Goal: Task Accomplishment & Management: Use online tool/utility

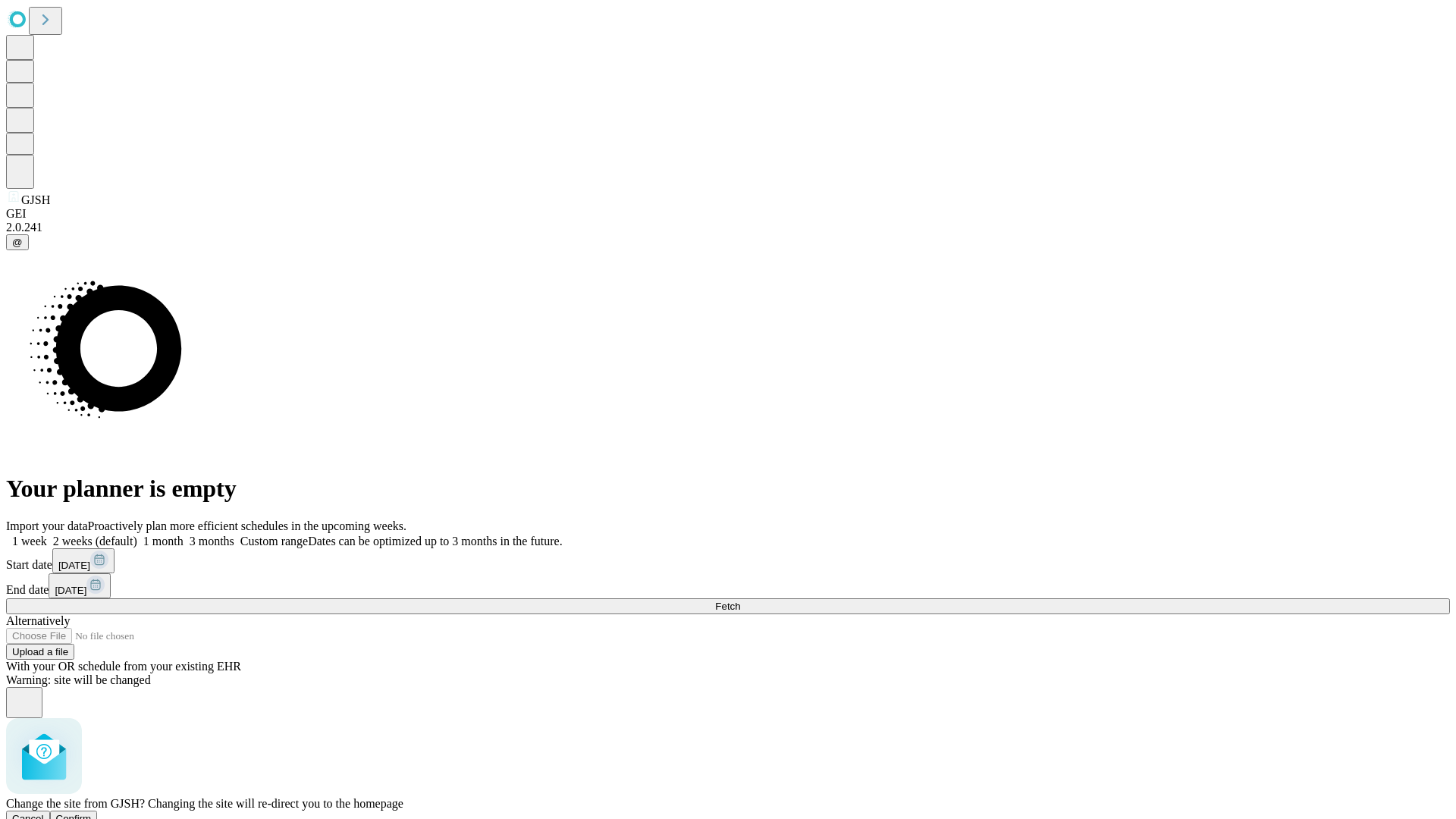
click at [92, 813] on span "Confirm" at bounding box center [73, 818] width 35 height 11
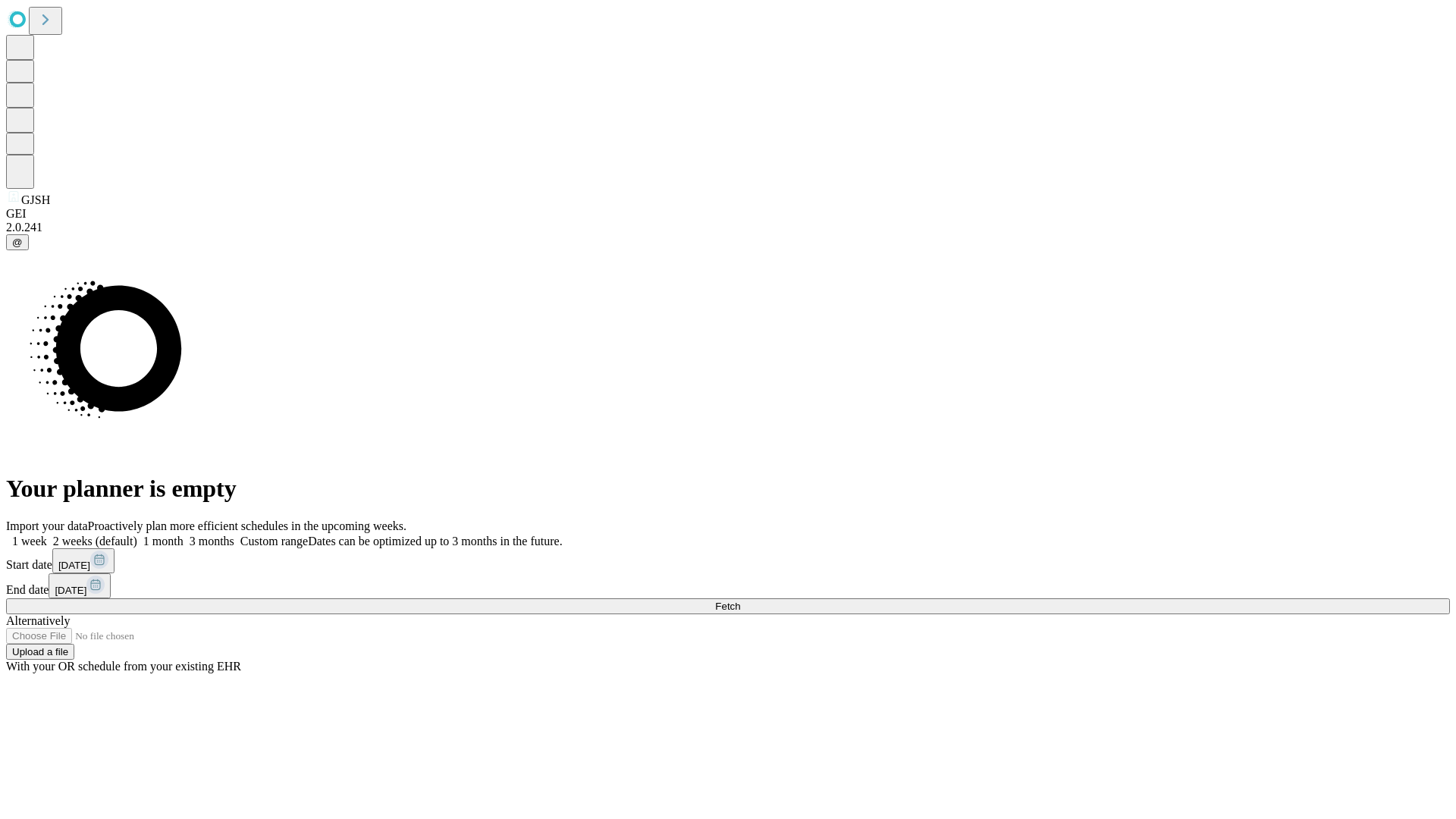
click at [137, 535] on label "2 weeks (default)" at bounding box center [92, 541] width 90 height 13
click at [741, 600] on span "Fetch" at bounding box center [728, 606] width 25 height 11
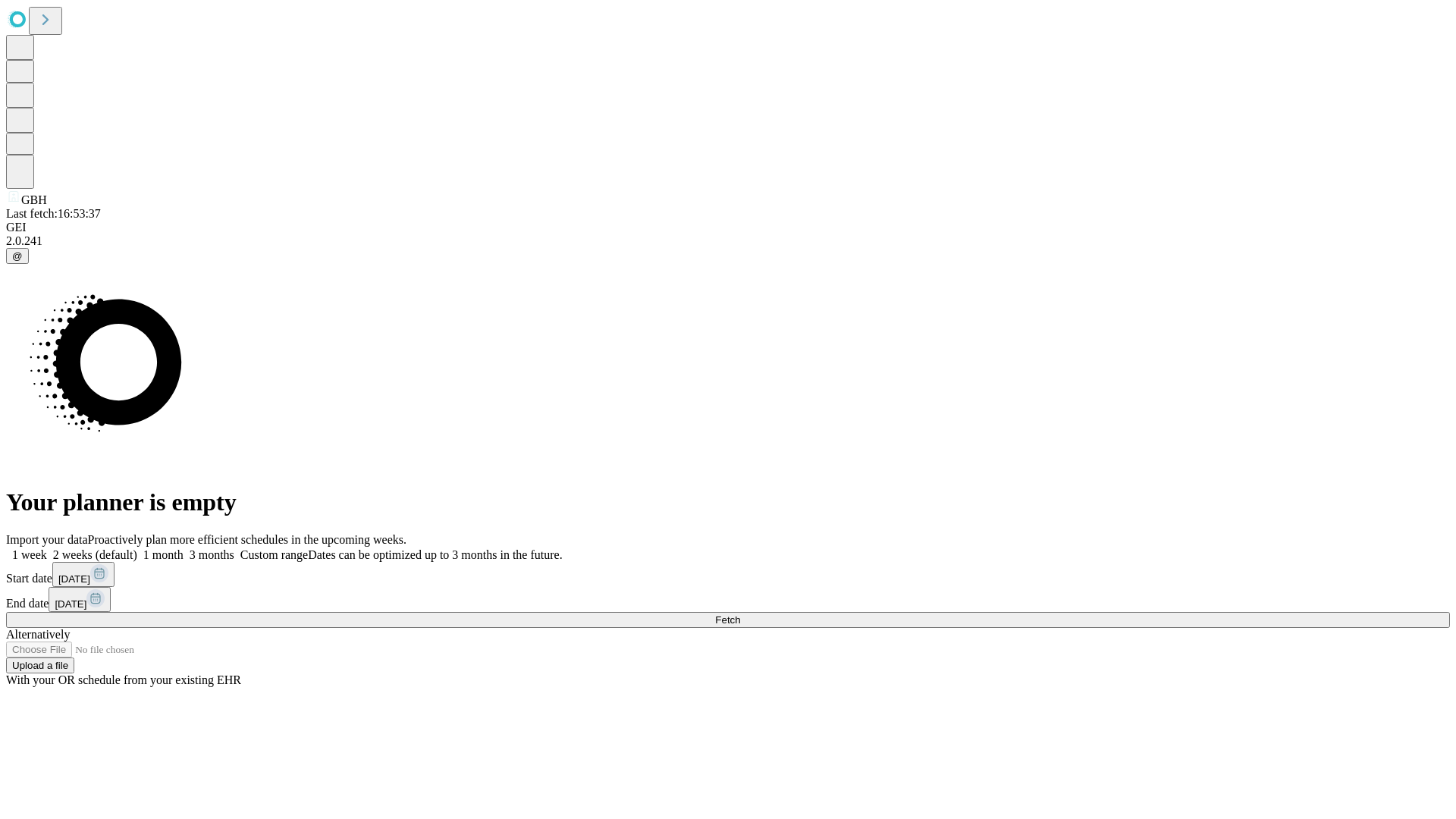
click at [137, 549] on label "2 weeks (default)" at bounding box center [92, 555] width 90 height 13
click at [741, 614] on span "Fetch" at bounding box center [728, 619] width 25 height 11
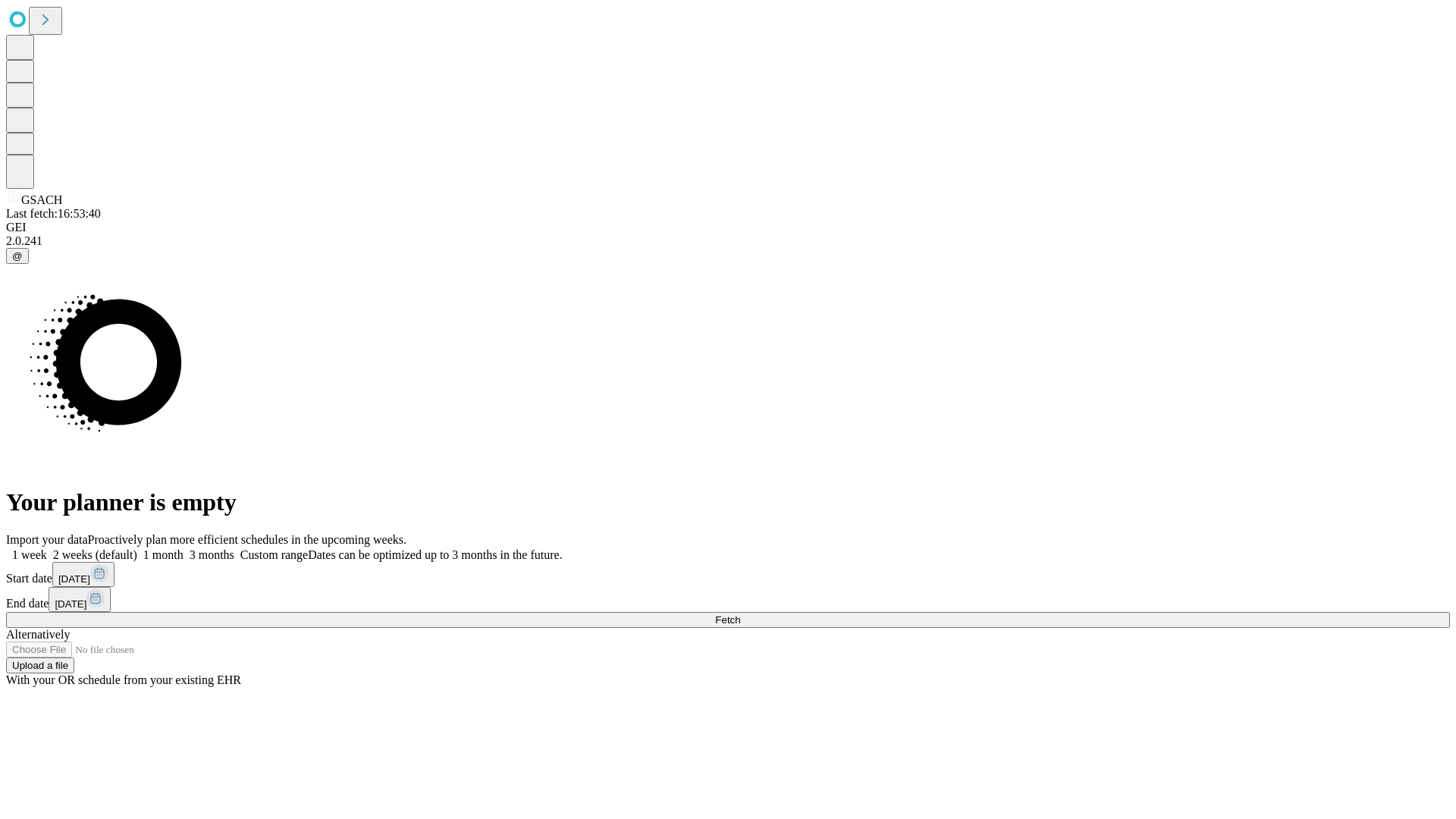
click at [741, 614] on span "Fetch" at bounding box center [728, 619] width 25 height 11
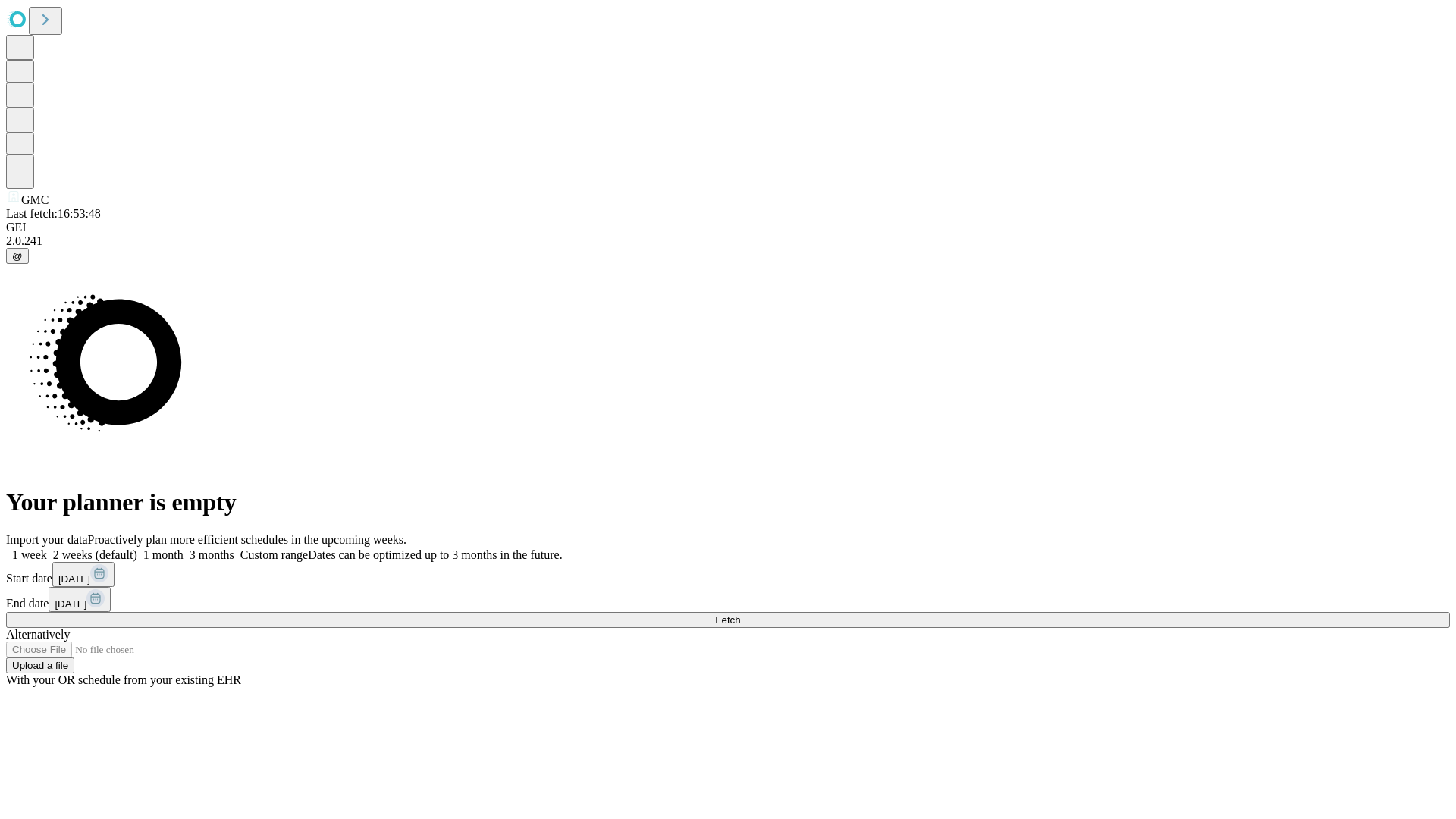
click at [137, 549] on label "2 weeks (default)" at bounding box center [92, 555] width 90 height 13
click at [741, 614] on span "Fetch" at bounding box center [728, 619] width 25 height 11
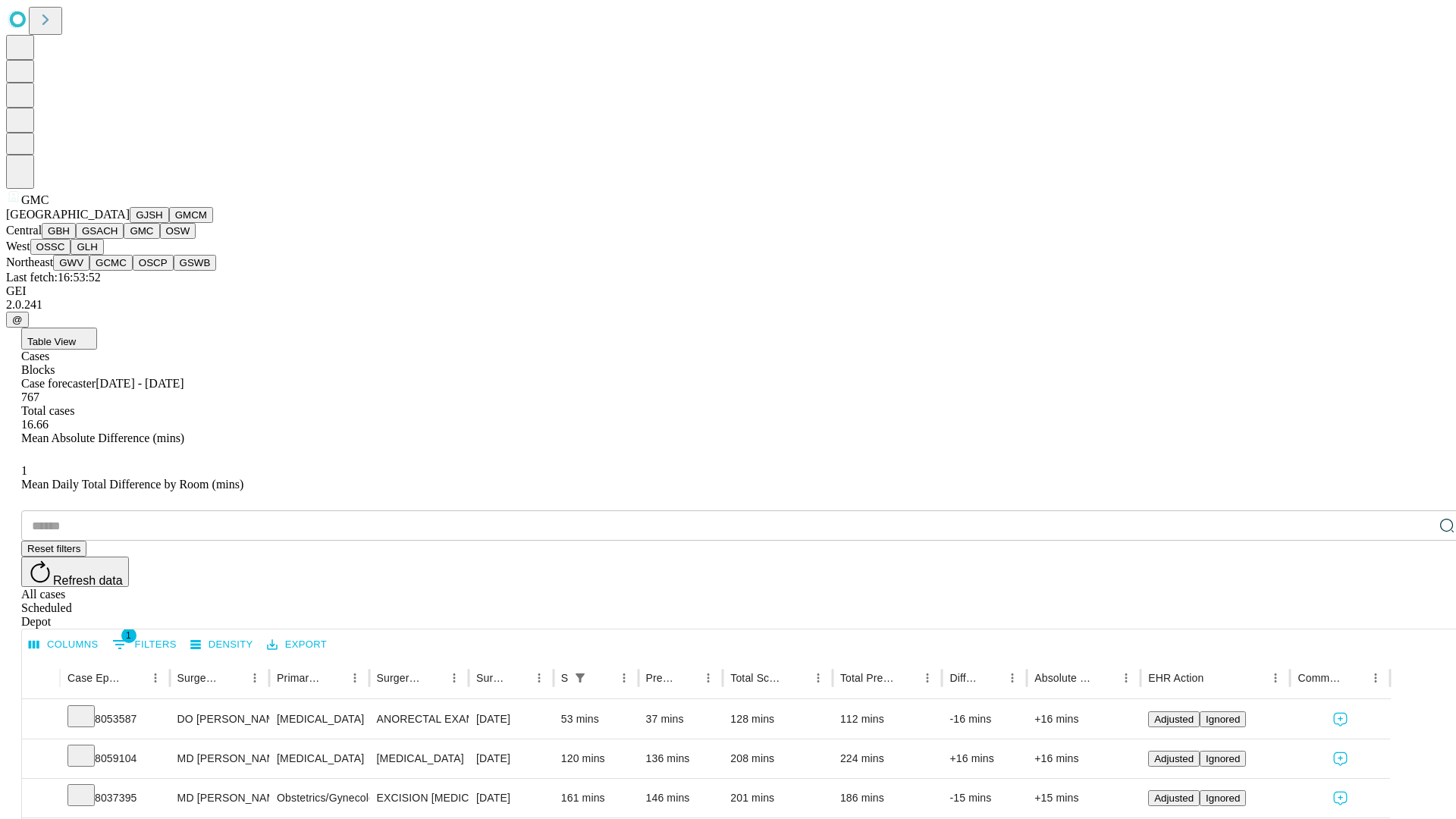
click at [160, 238] on button "OSW" at bounding box center [178, 231] width 36 height 16
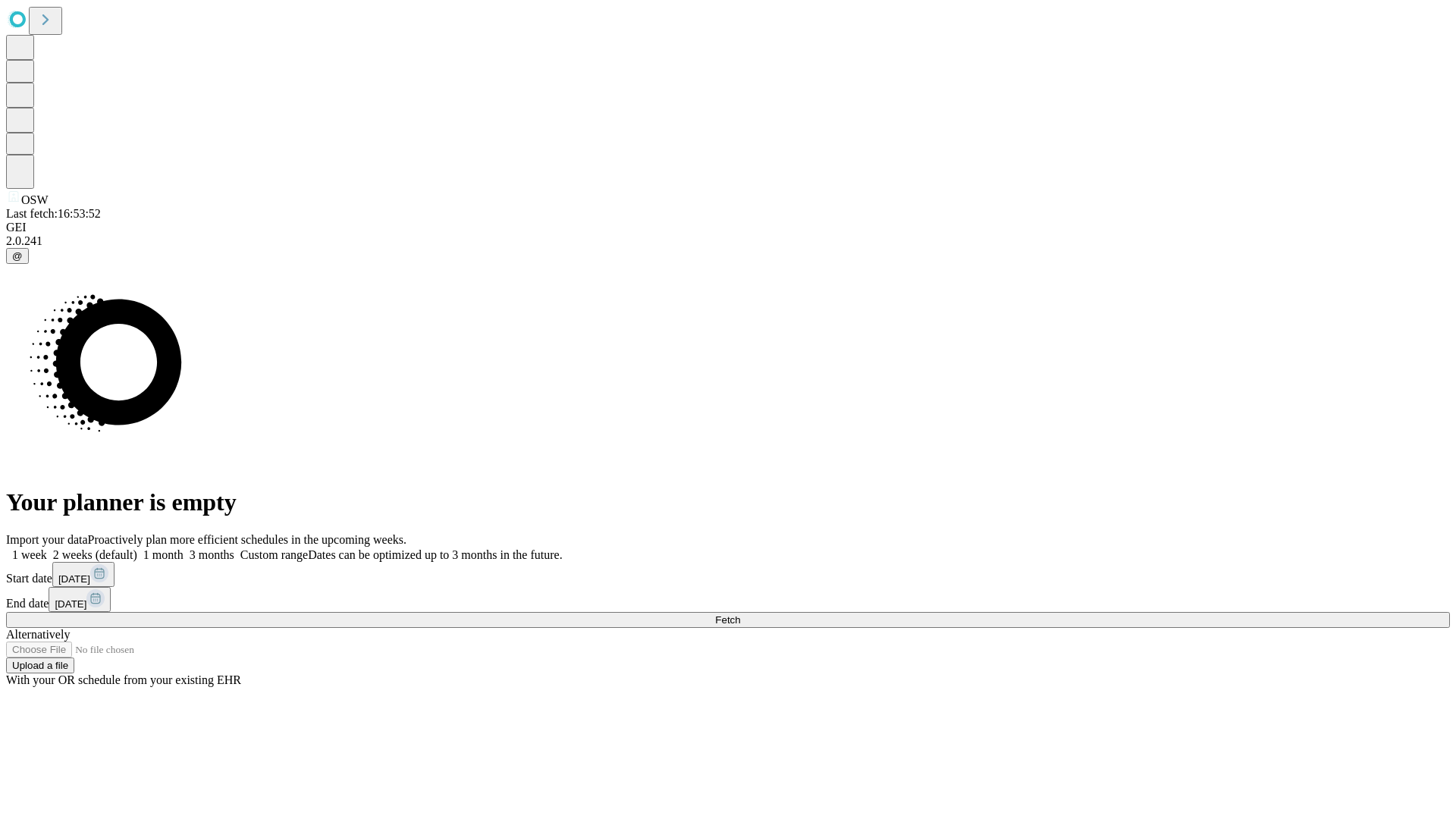
click at [137, 549] on label "2 weeks (default)" at bounding box center [92, 555] width 90 height 13
click at [741, 614] on span "Fetch" at bounding box center [728, 619] width 25 height 11
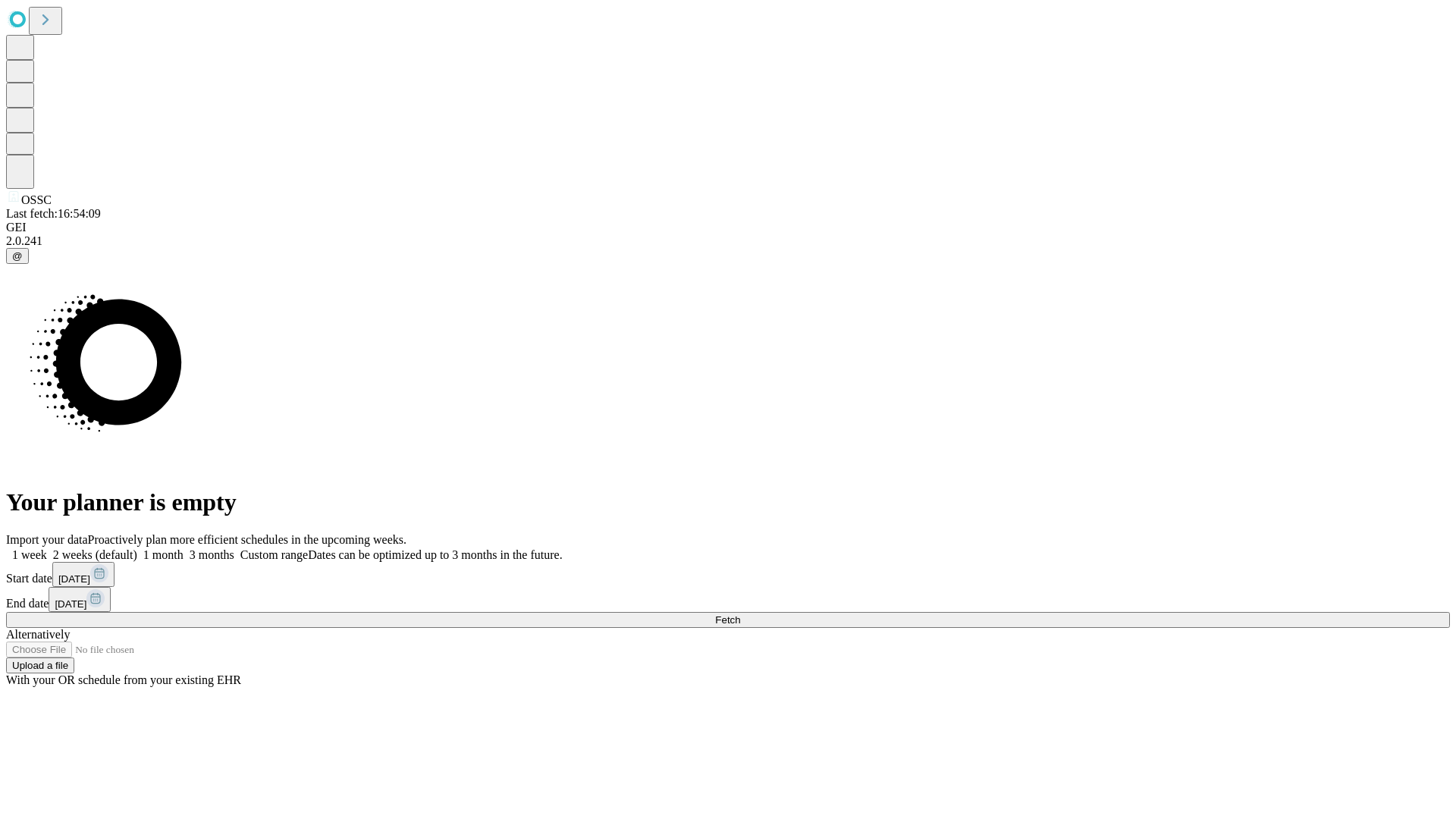
click at [137, 549] on label "2 weeks (default)" at bounding box center [92, 555] width 90 height 13
click at [741, 614] on span "Fetch" at bounding box center [728, 619] width 25 height 11
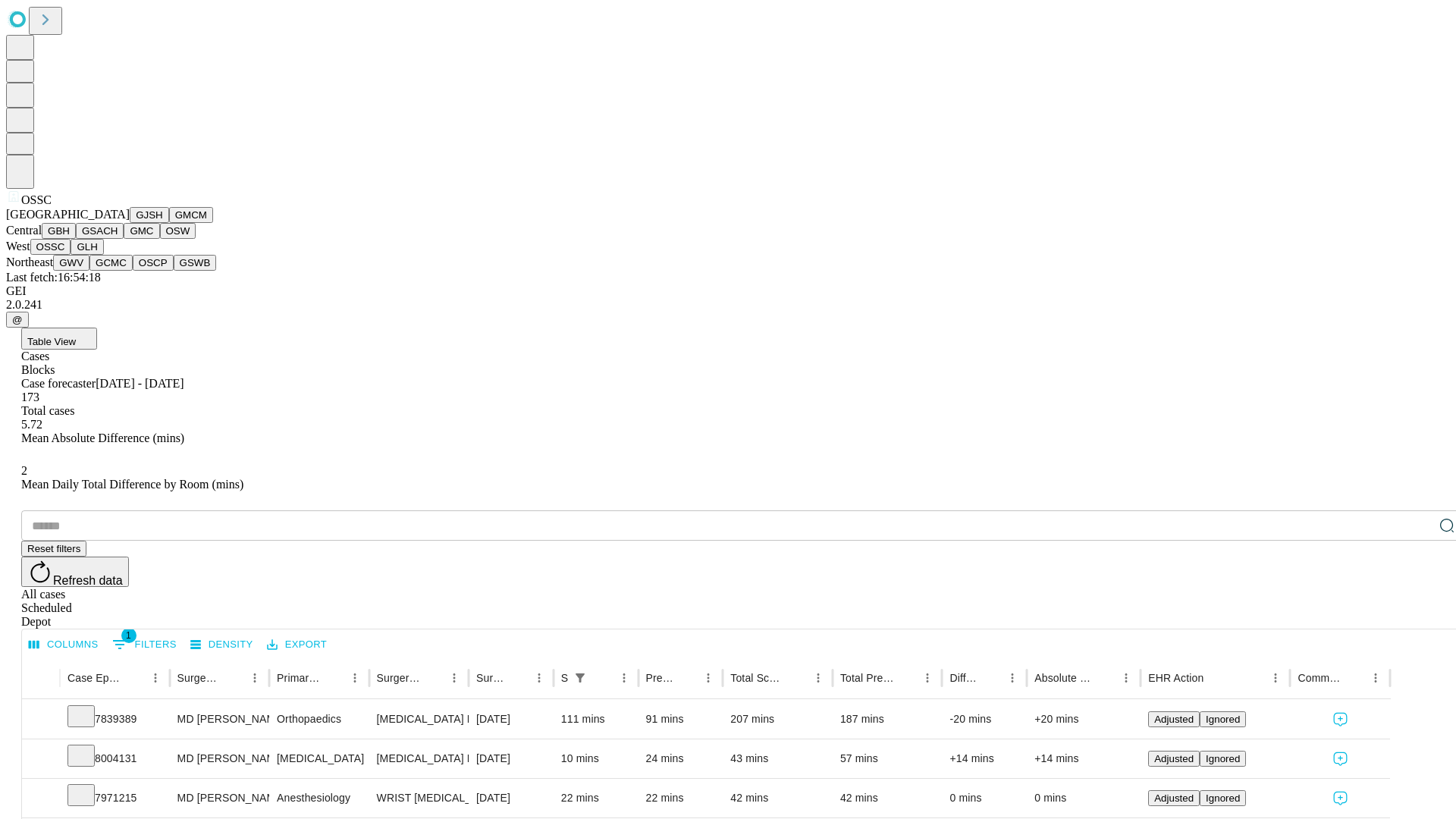
click at [103, 255] on button "GLH" at bounding box center [87, 246] width 33 height 16
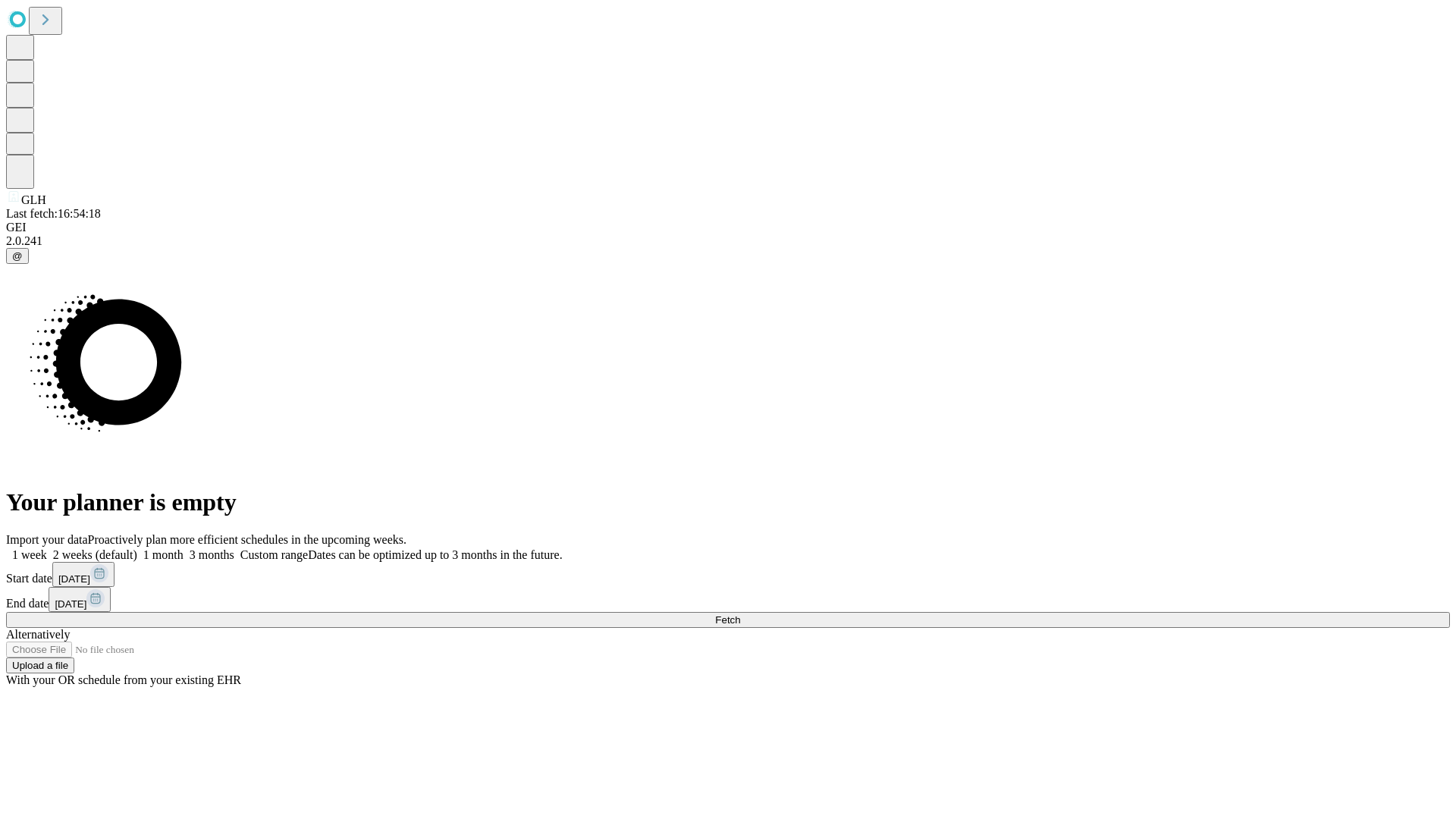
click at [137, 549] on label "2 weeks (default)" at bounding box center [92, 555] width 90 height 13
click at [741, 614] on span "Fetch" at bounding box center [728, 619] width 25 height 11
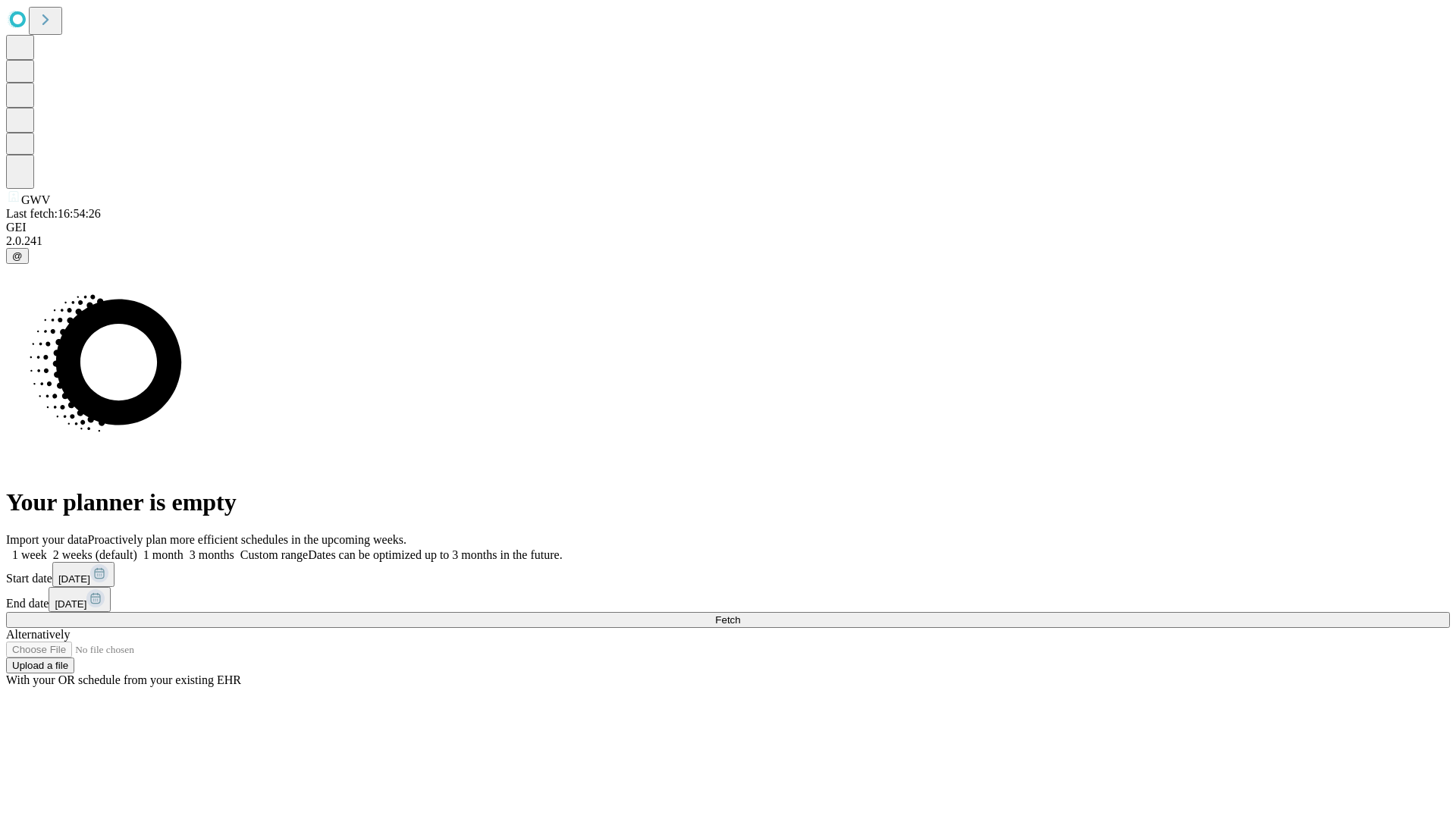
click at [137, 549] on label "2 weeks (default)" at bounding box center [92, 555] width 90 height 13
click at [741, 614] on span "Fetch" at bounding box center [728, 619] width 25 height 11
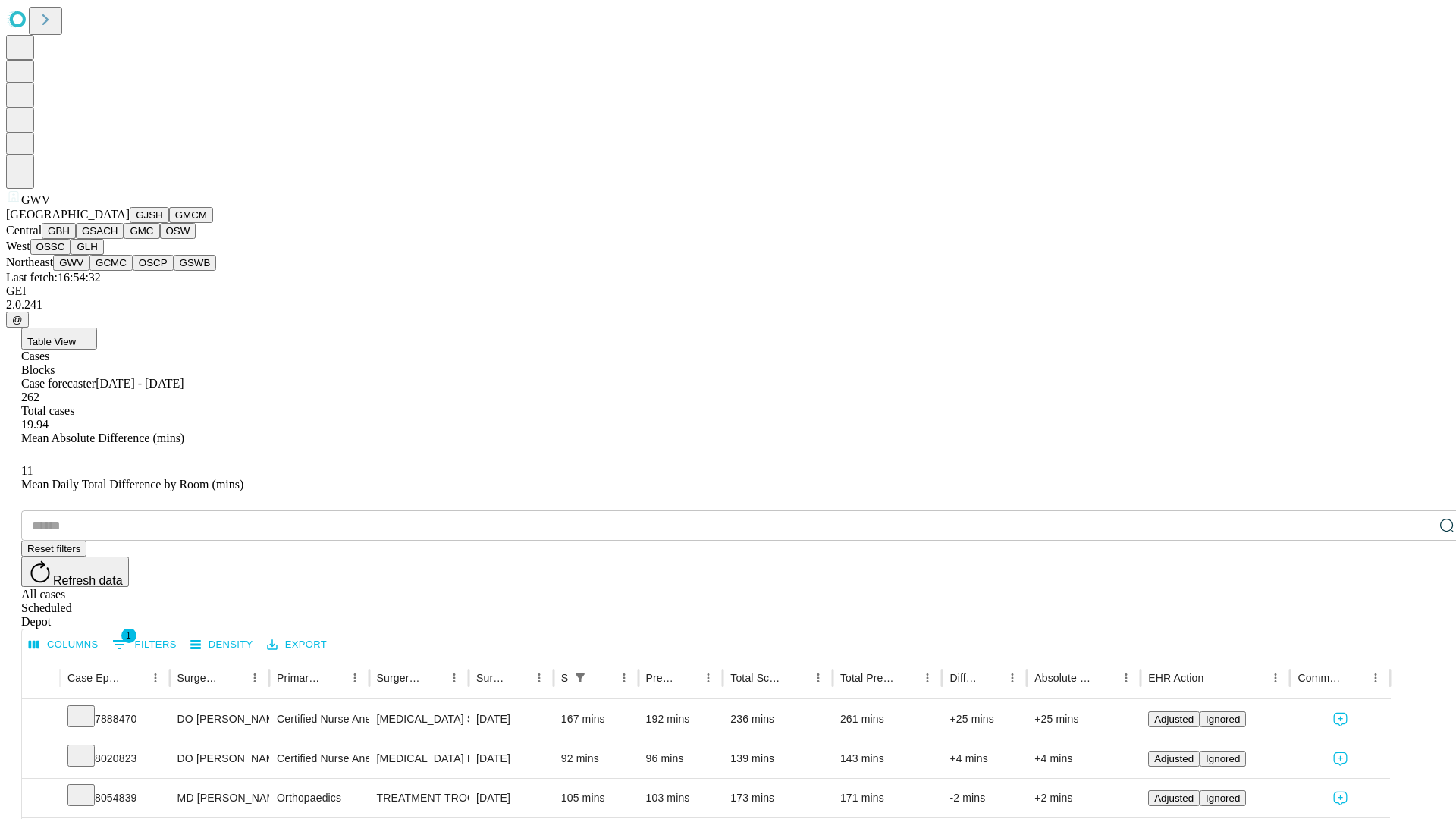
click at [118, 270] on button "GCMC" at bounding box center [111, 263] width 43 height 16
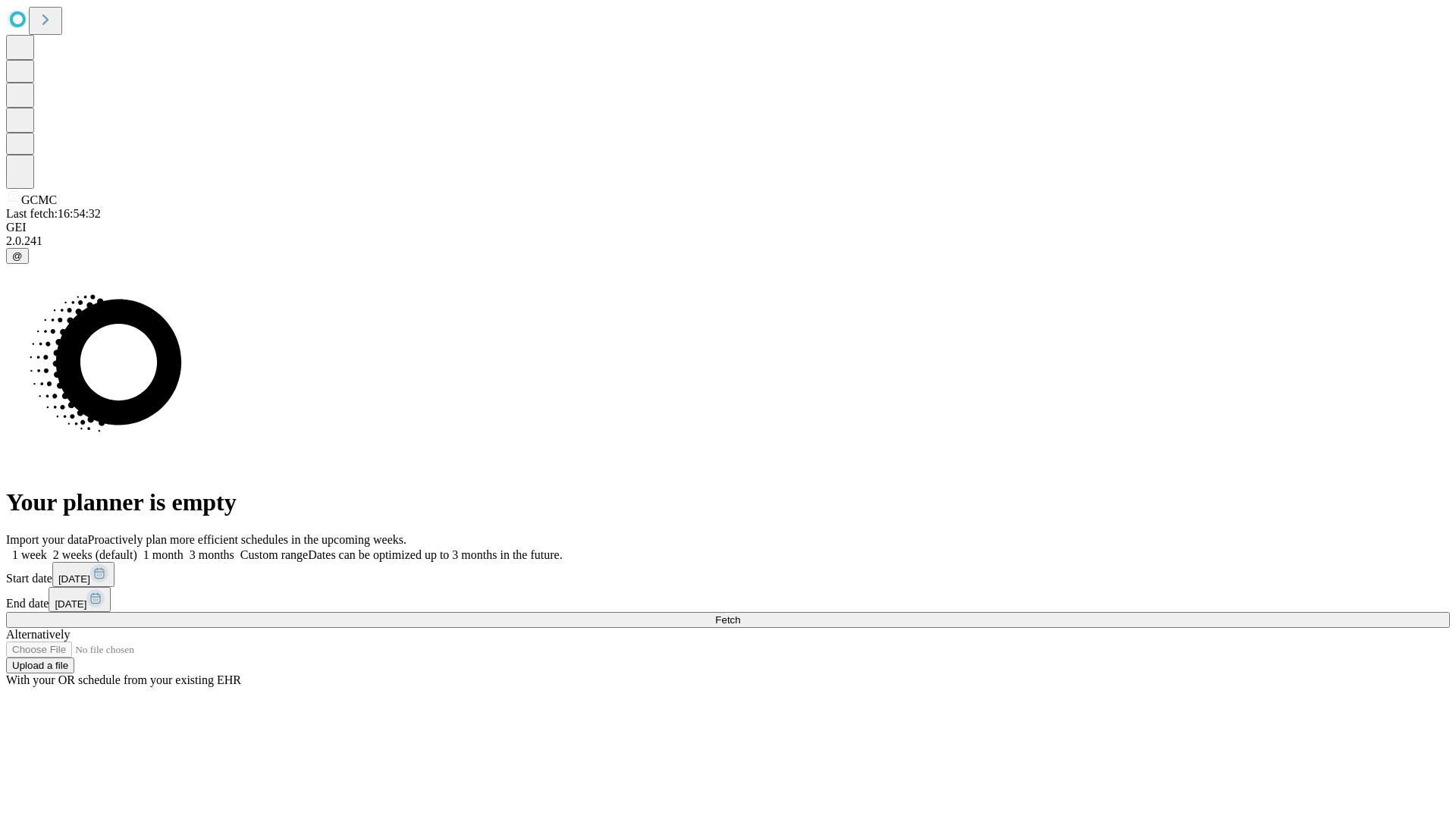
click at [137, 549] on label "2 weeks (default)" at bounding box center [92, 555] width 90 height 13
click at [741, 614] on span "Fetch" at bounding box center [728, 619] width 25 height 11
click at [137, 549] on label "2 weeks (default)" at bounding box center [92, 555] width 90 height 13
click at [741, 614] on span "Fetch" at bounding box center [728, 619] width 25 height 11
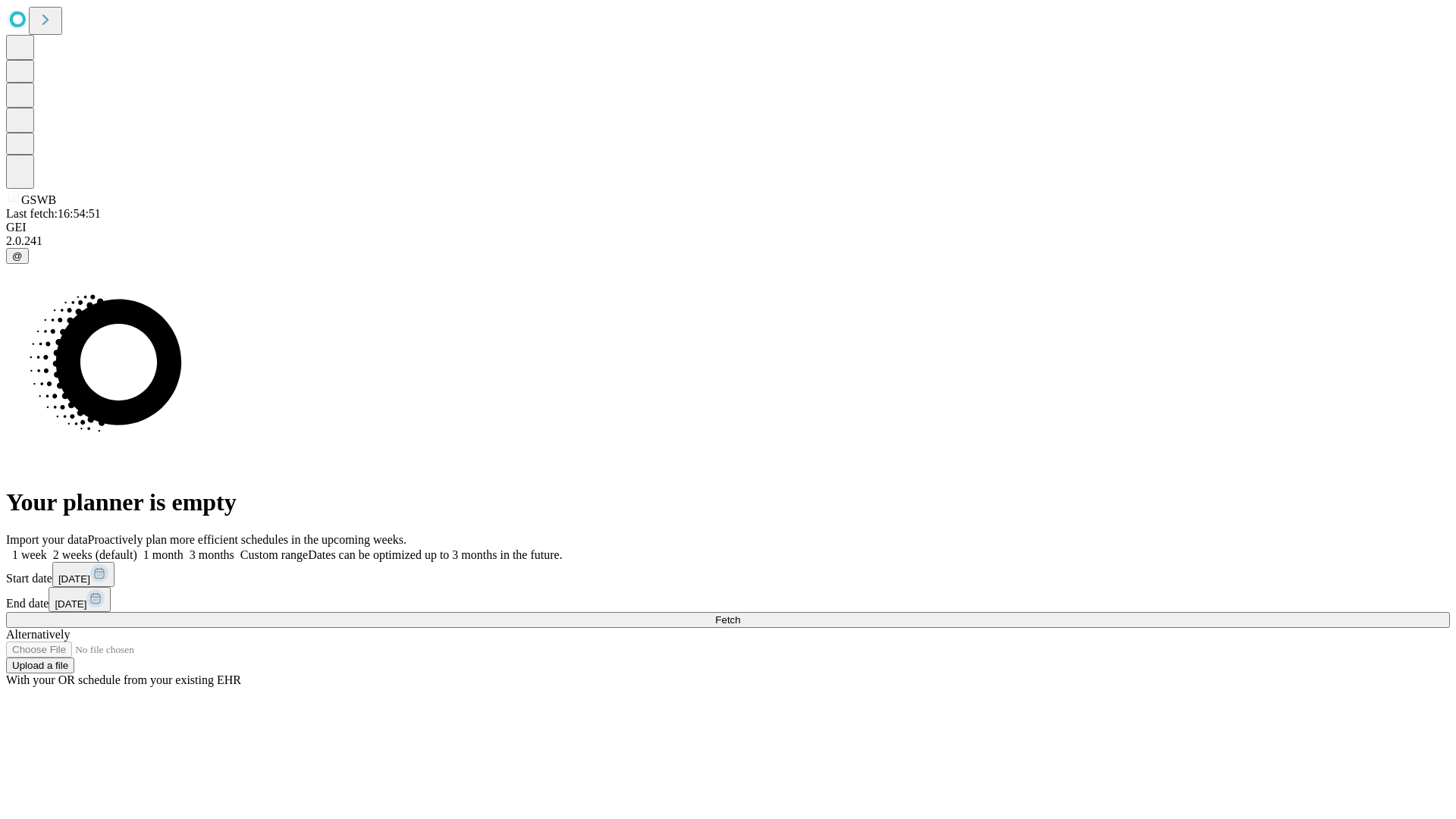
click at [137, 549] on label "2 weeks (default)" at bounding box center [92, 555] width 90 height 13
click at [741, 614] on span "Fetch" at bounding box center [728, 619] width 25 height 11
